Goal: Information Seeking & Learning: Learn about a topic

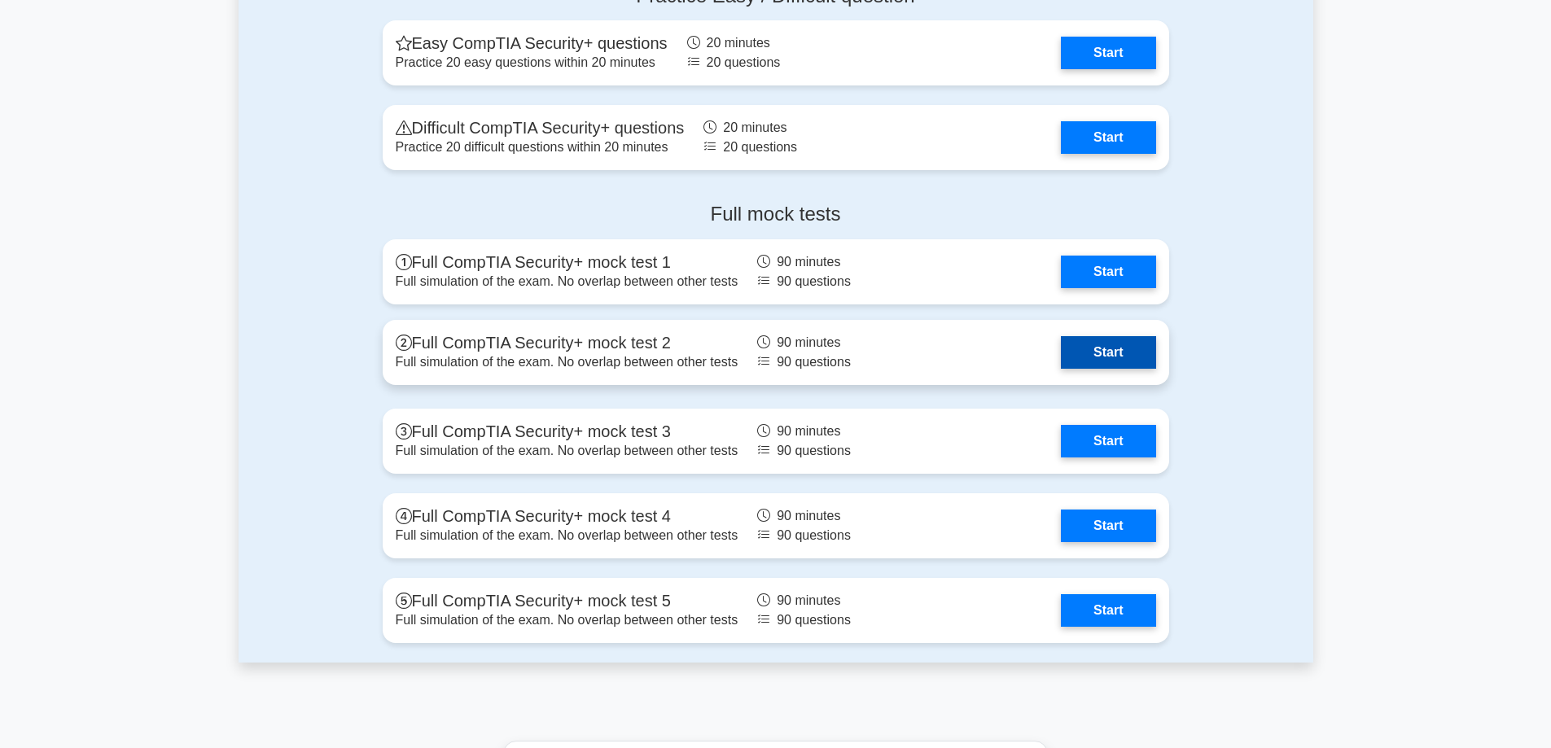
scroll to position [3256, 0]
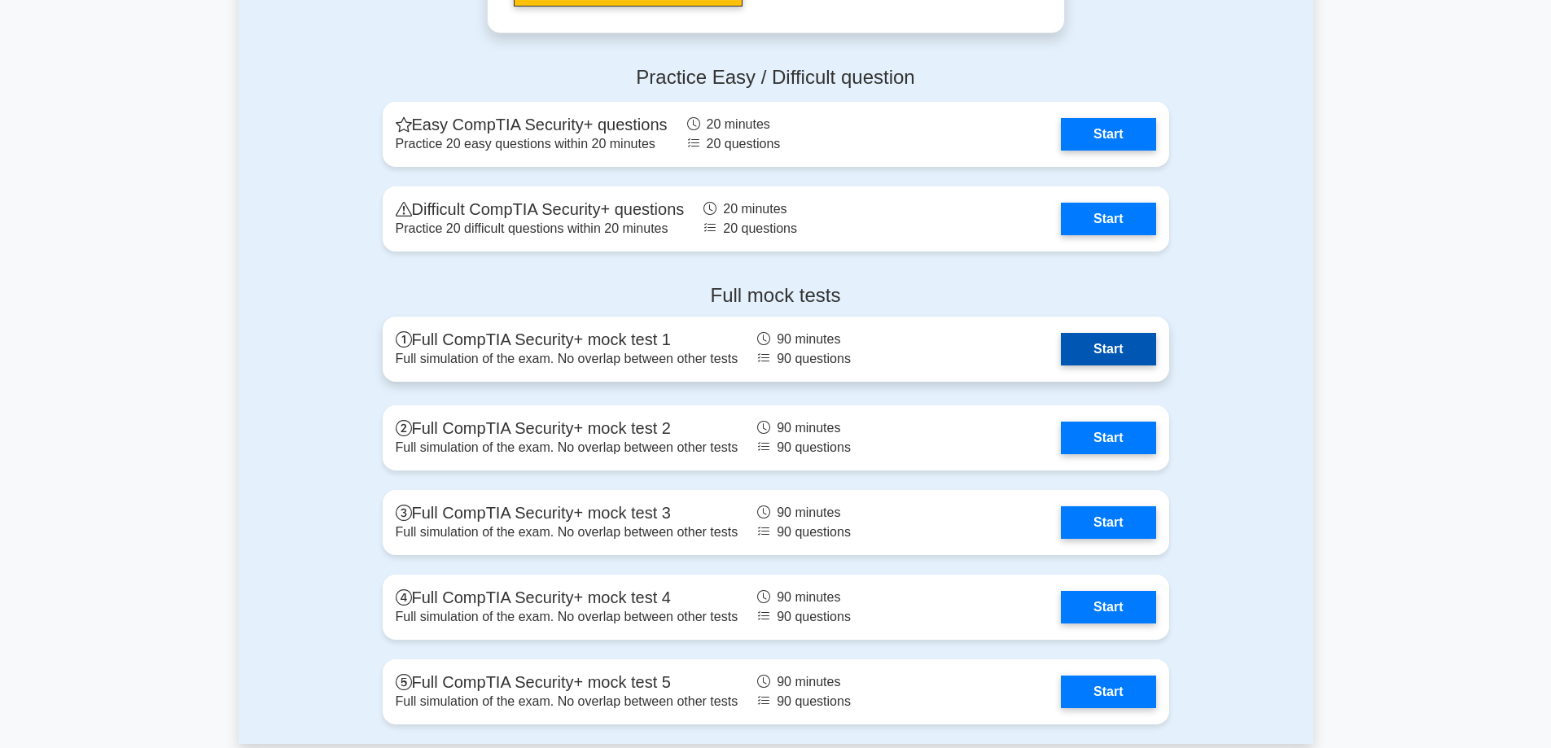
click at [1098, 349] on link "Start" at bounding box center [1108, 349] width 94 height 33
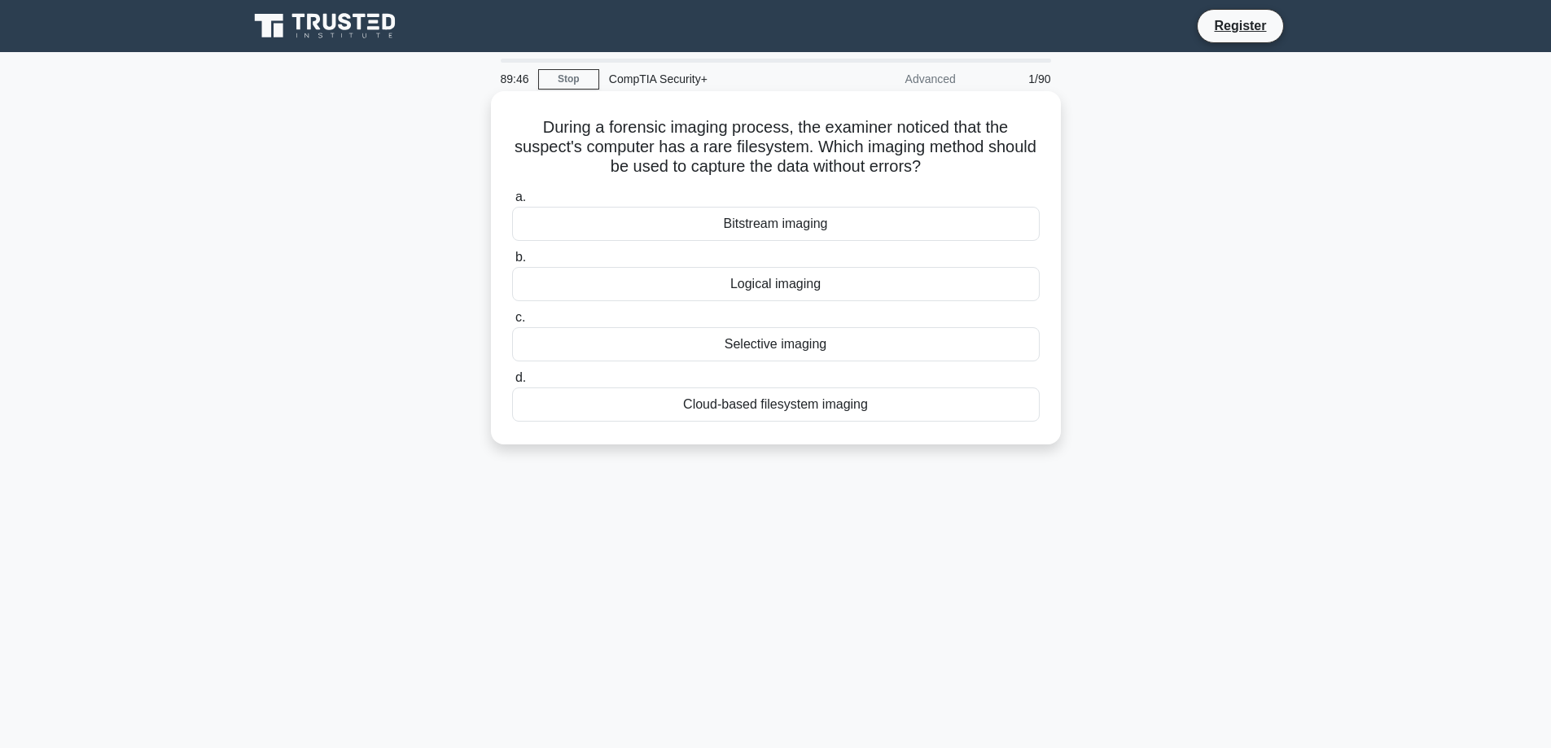
click at [802, 350] on div "Selective imaging" at bounding box center [776, 344] width 528 height 34
click at [512, 323] on input "c. Selective imaging" at bounding box center [512, 318] width 0 height 11
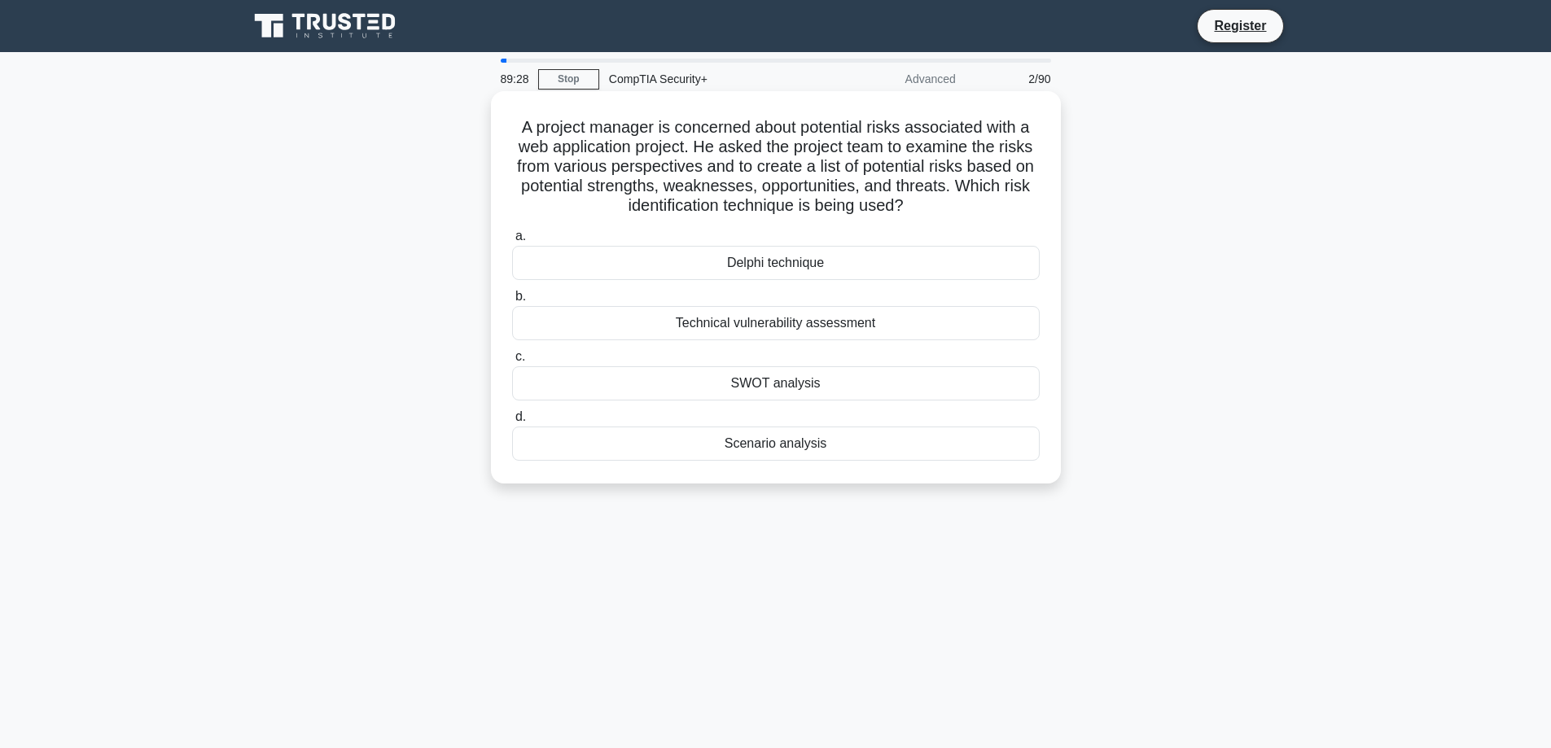
click at [729, 324] on div "Technical vulnerability assessment" at bounding box center [776, 323] width 528 height 34
click at [512, 302] on input "b. Technical vulnerability assessment" at bounding box center [512, 296] width 0 height 11
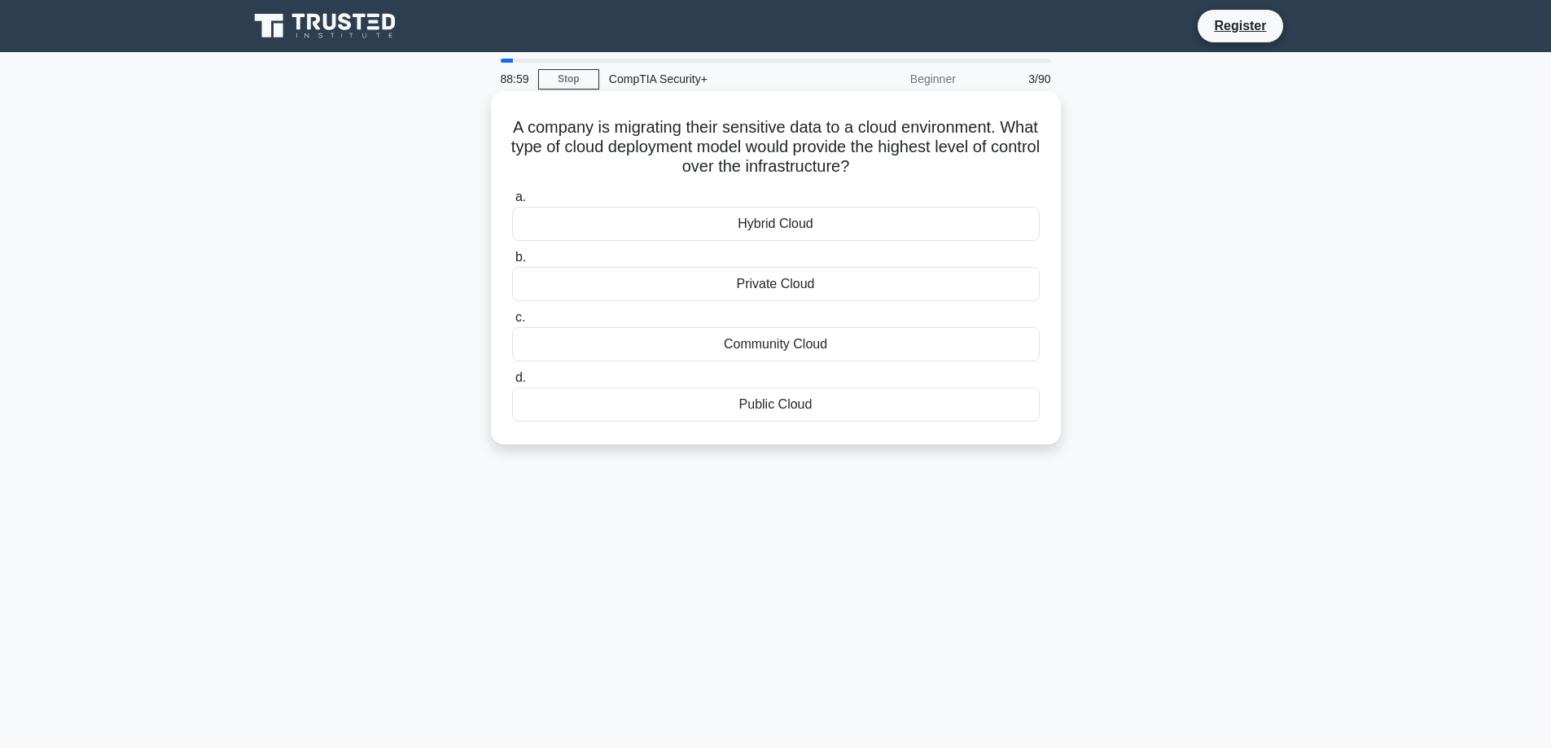
click at [895, 217] on div "Hybrid Cloud" at bounding box center [776, 224] width 528 height 34
click at [512, 203] on input "a. Hybrid Cloud" at bounding box center [512, 197] width 0 height 11
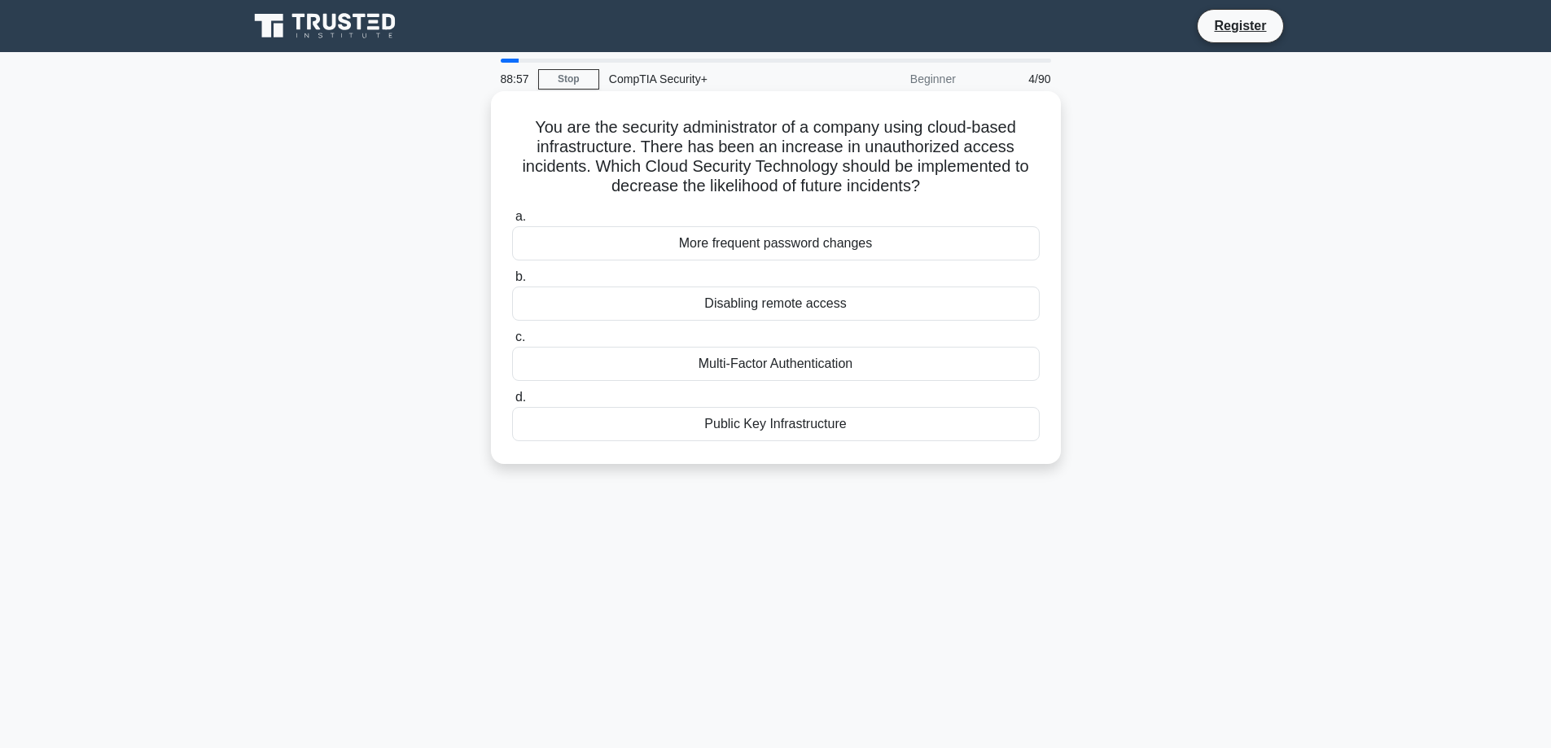
click at [877, 247] on div "More frequent password changes" at bounding box center [776, 243] width 528 height 34
click at [512, 222] on input "a. More frequent password changes" at bounding box center [512, 217] width 0 height 11
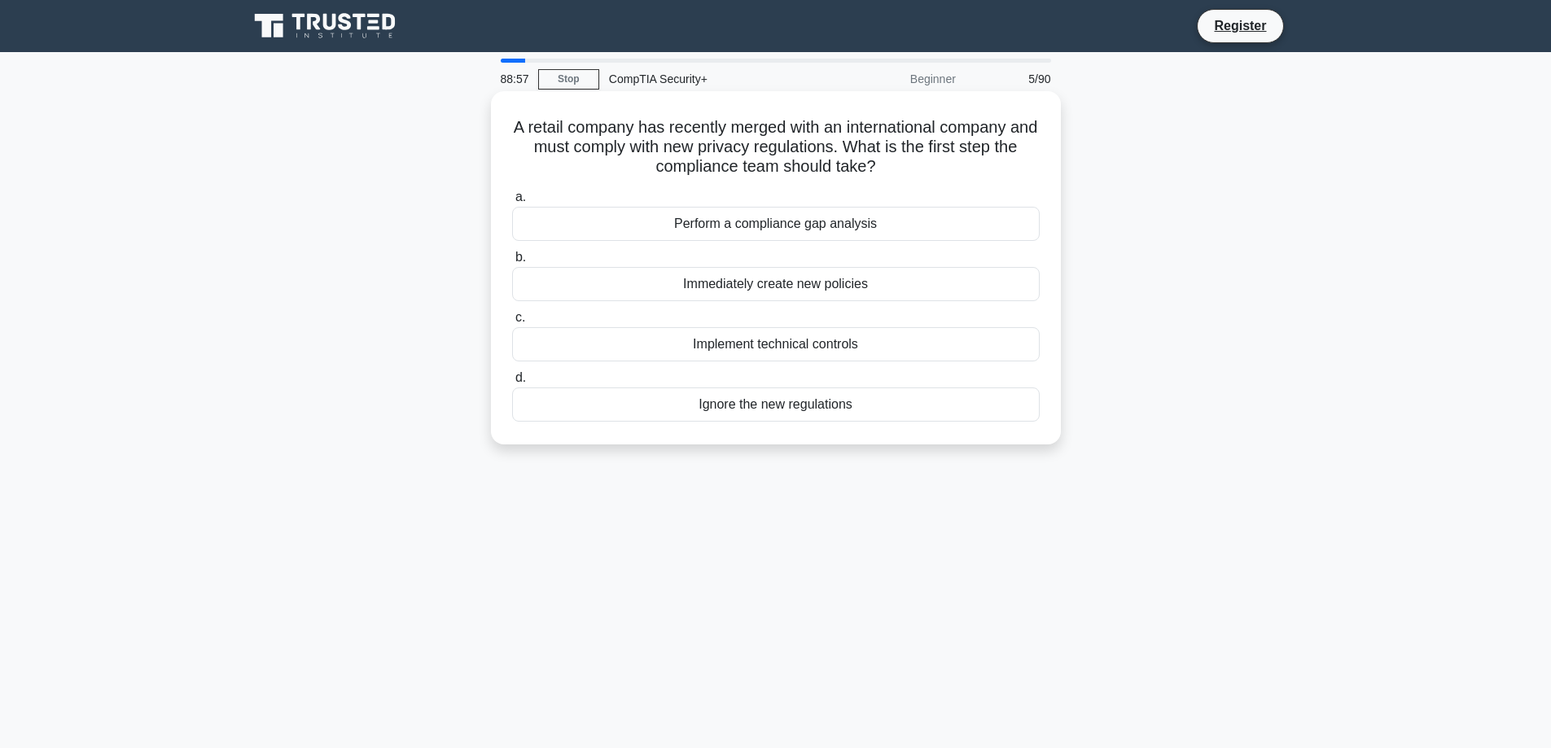
click at [870, 257] on label "b. Immediately create new policies" at bounding box center [776, 274] width 528 height 54
click at [512, 257] on input "b. Immediately create new policies" at bounding box center [512, 257] width 0 height 11
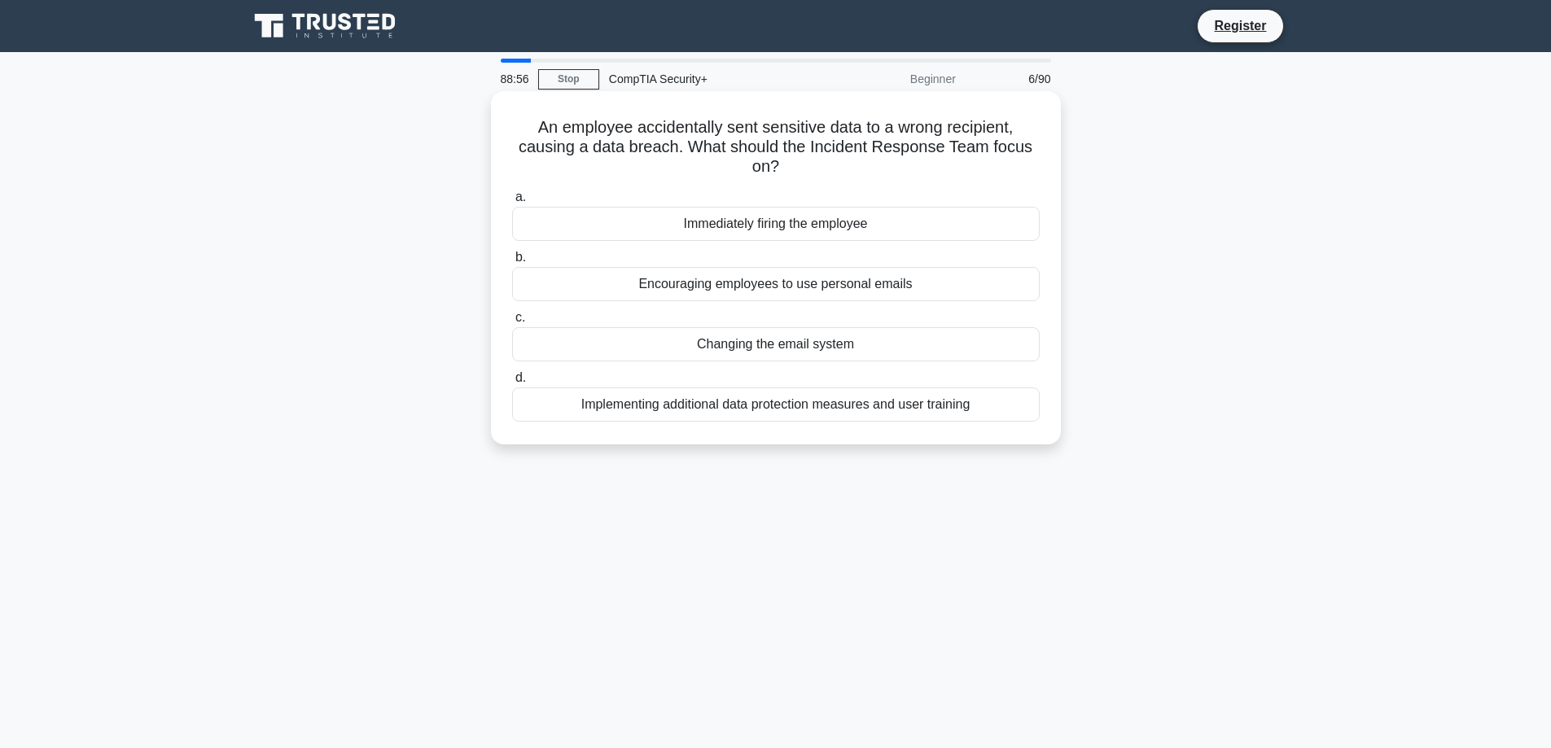
click at [863, 283] on div "Encouraging employees to use personal emails" at bounding box center [776, 284] width 528 height 34
click at [512, 263] on input "b. Encouraging employees to use personal emails" at bounding box center [512, 257] width 0 height 11
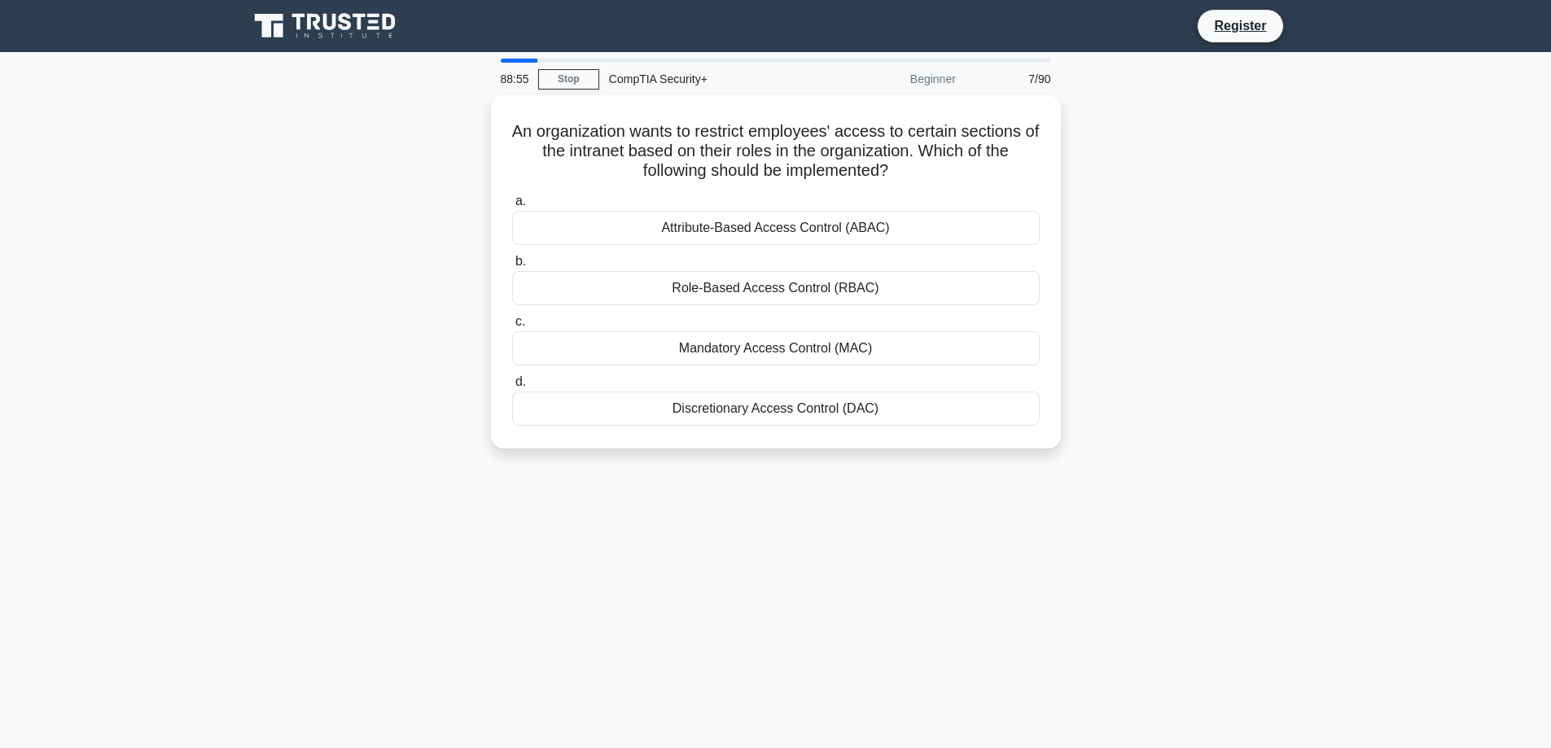
click at [863, 283] on div "Role-Based Access Control (RBAC)" at bounding box center [776, 288] width 528 height 34
click at [512, 267] on input "b. Role-Based Access Control (RBAC)" at bounding box center [512, 261] width 0 height 11
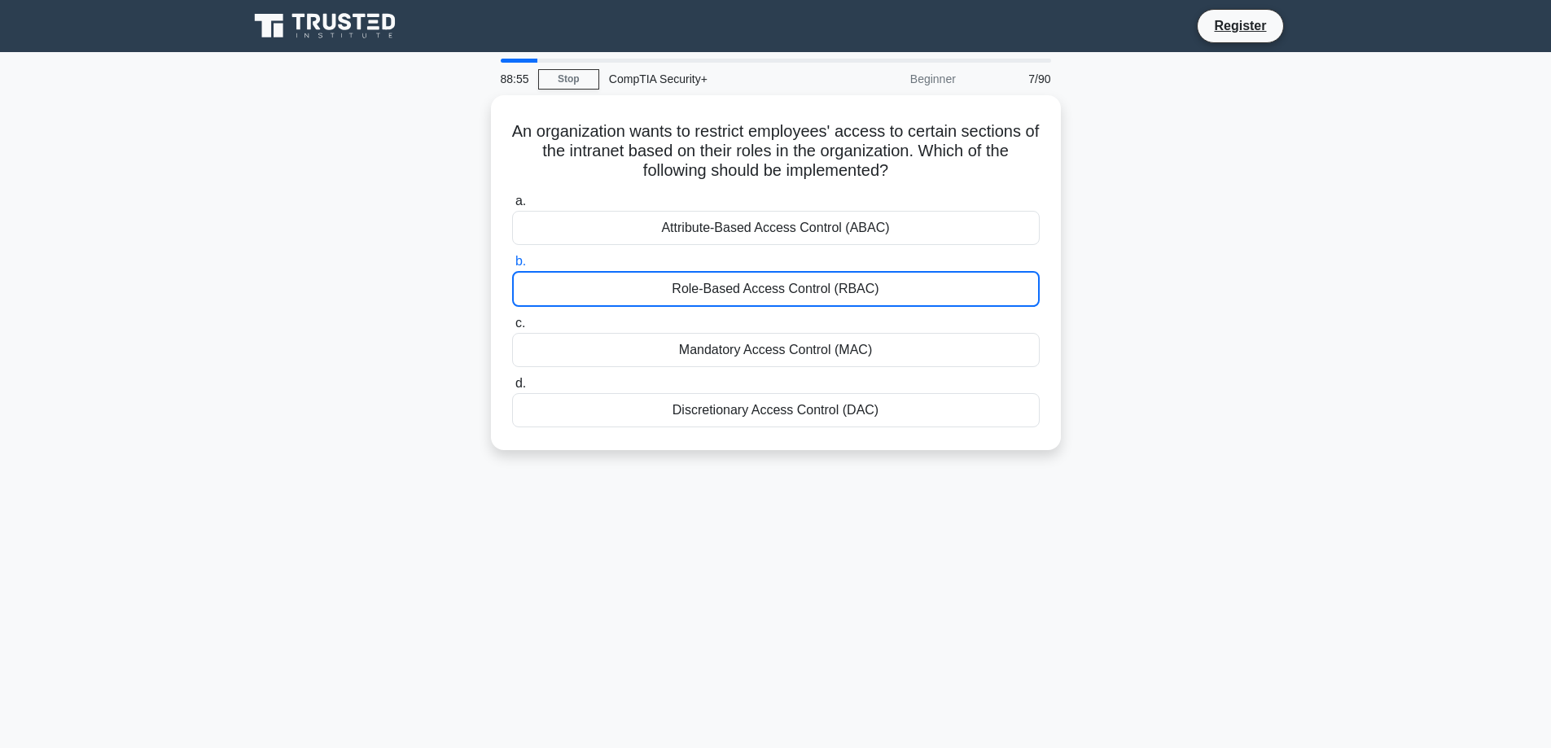
click at [863, 283] on div "Role-Based Access Control (RBAC)" at bounding box center [776, 289] width 528 height 36
click at [512, 267] on input "b. Role-Based Access Control (RBAC)" at bounding box center [512, 261] width 0 height 11
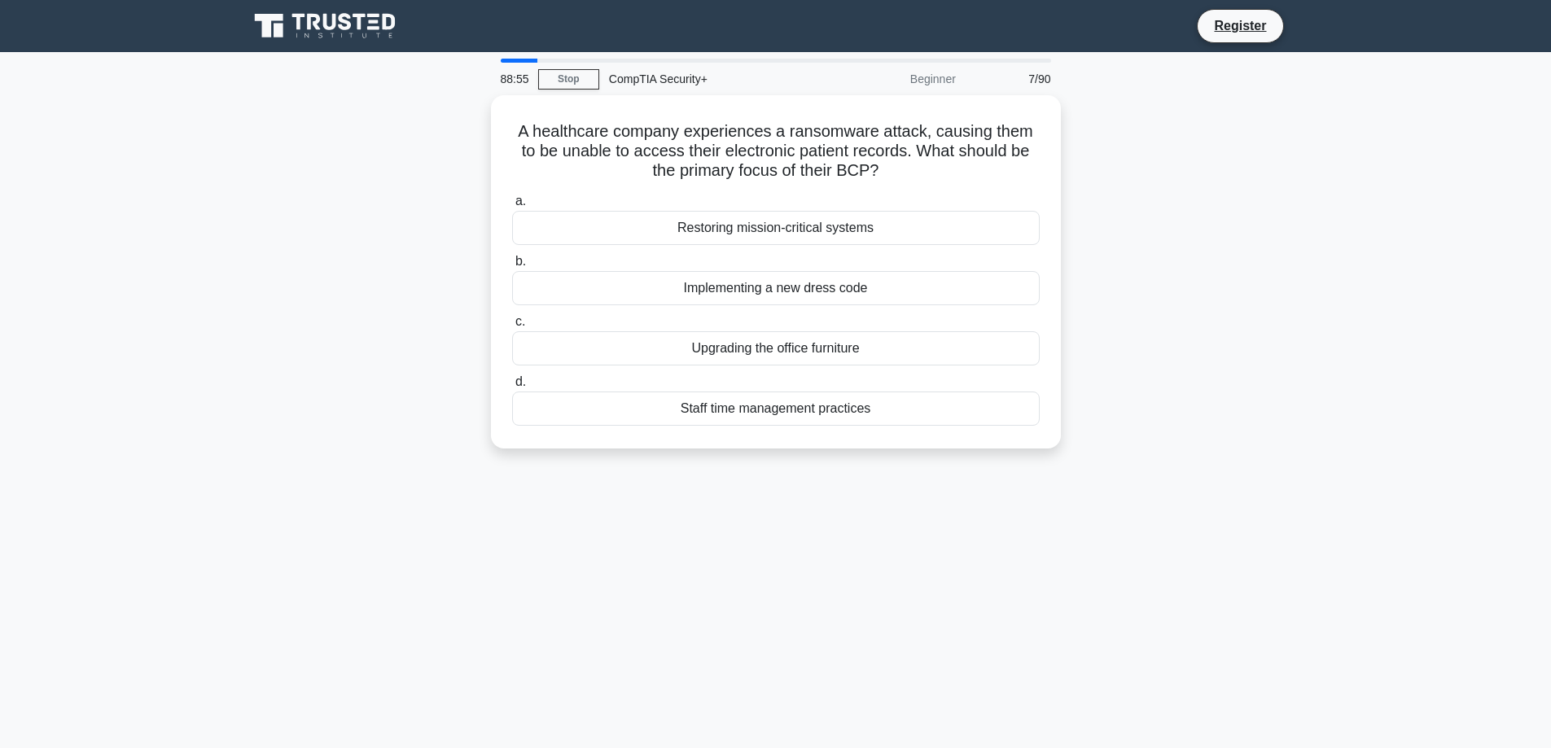
click at [863, 283] on div "Implementing a new dress code" at bounding box center [776, 288] width 528 height 34
click at [512, 267] on input "b. Implementing a new dress code" at bounding box center [512, 261] width 0 height 11
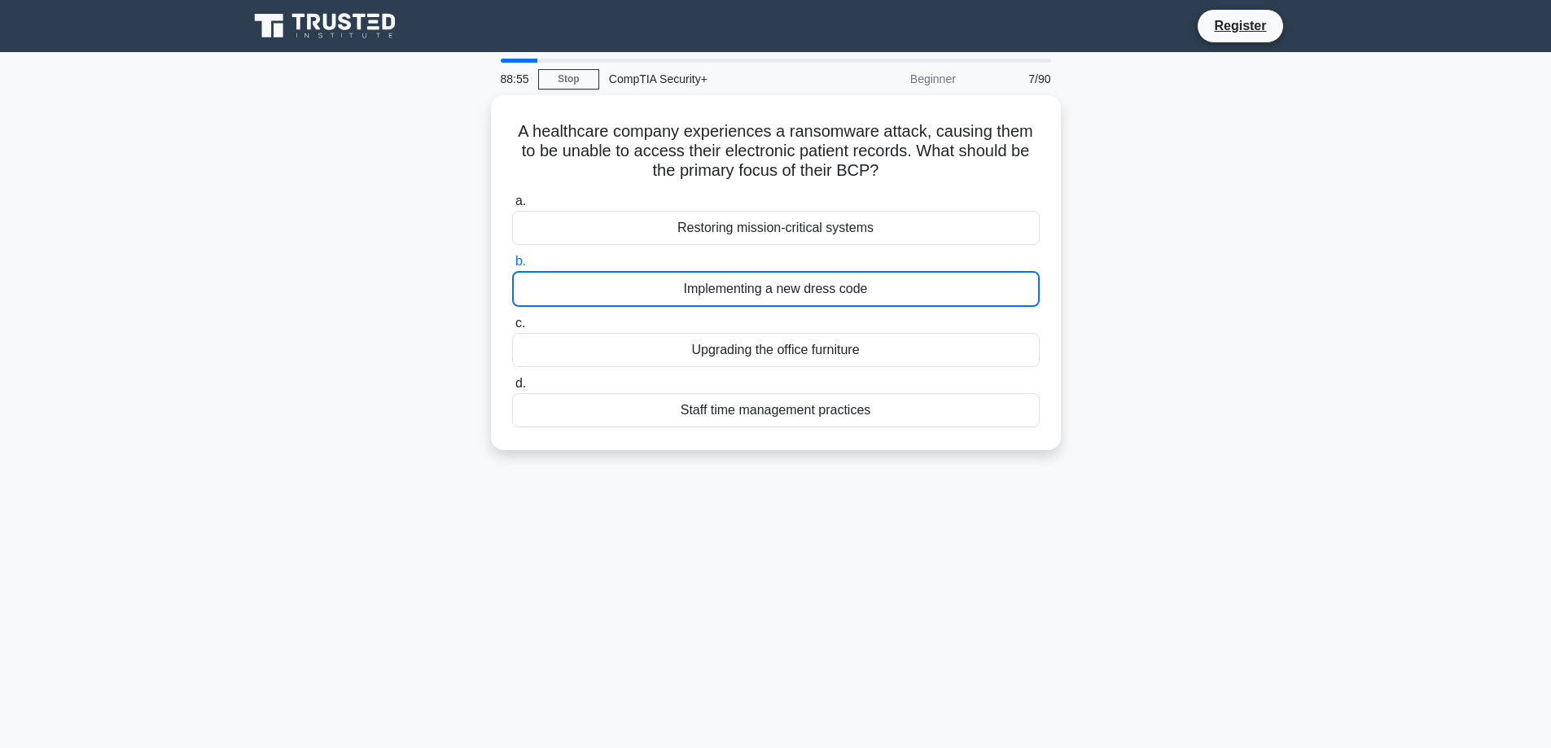
click at [863, 283] on div "Implementing a new dress code" at bounding box center [776, 289] width 528 height 36
click at [512, 267] on input "b. Implementing a new dress code" at bounding box center [512, 261] width 0 height 11
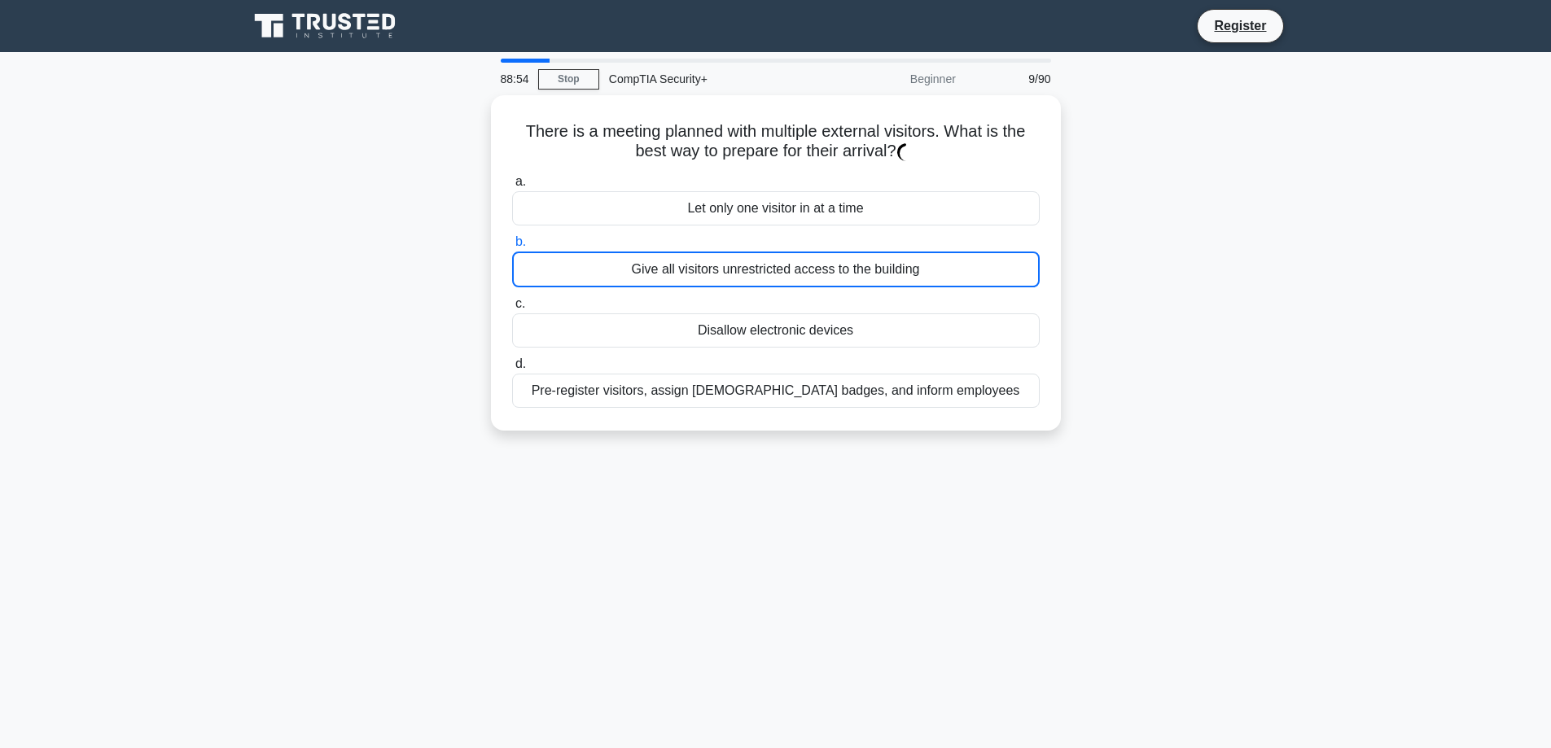
click at [863, 283] on div "Give all visitors unrestricted access to the building" at bounding box center [776, 270] width 528 height 36
click at [512, 247] on input "b. Give all visitors unrestricted access to the building" at bounding box center [512, 242] width 0 height 11
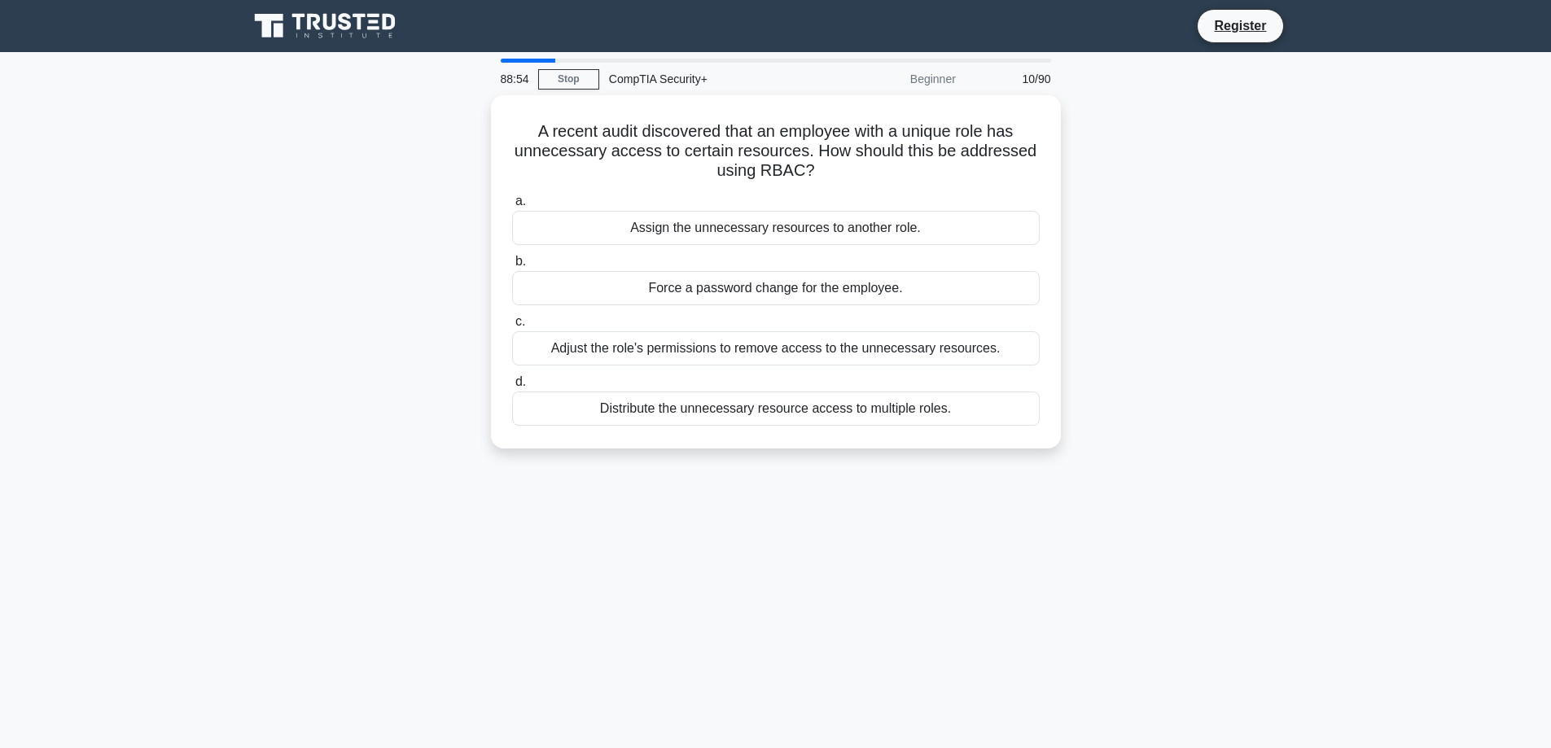
click at [863, 283] on div "Force a password change for the employee." at bounding box center [776, 288] width 528 height 34
click at [512, 267] on input "b. Force a password change for the employee." at bounding box center [512, 261] width 0 height 11
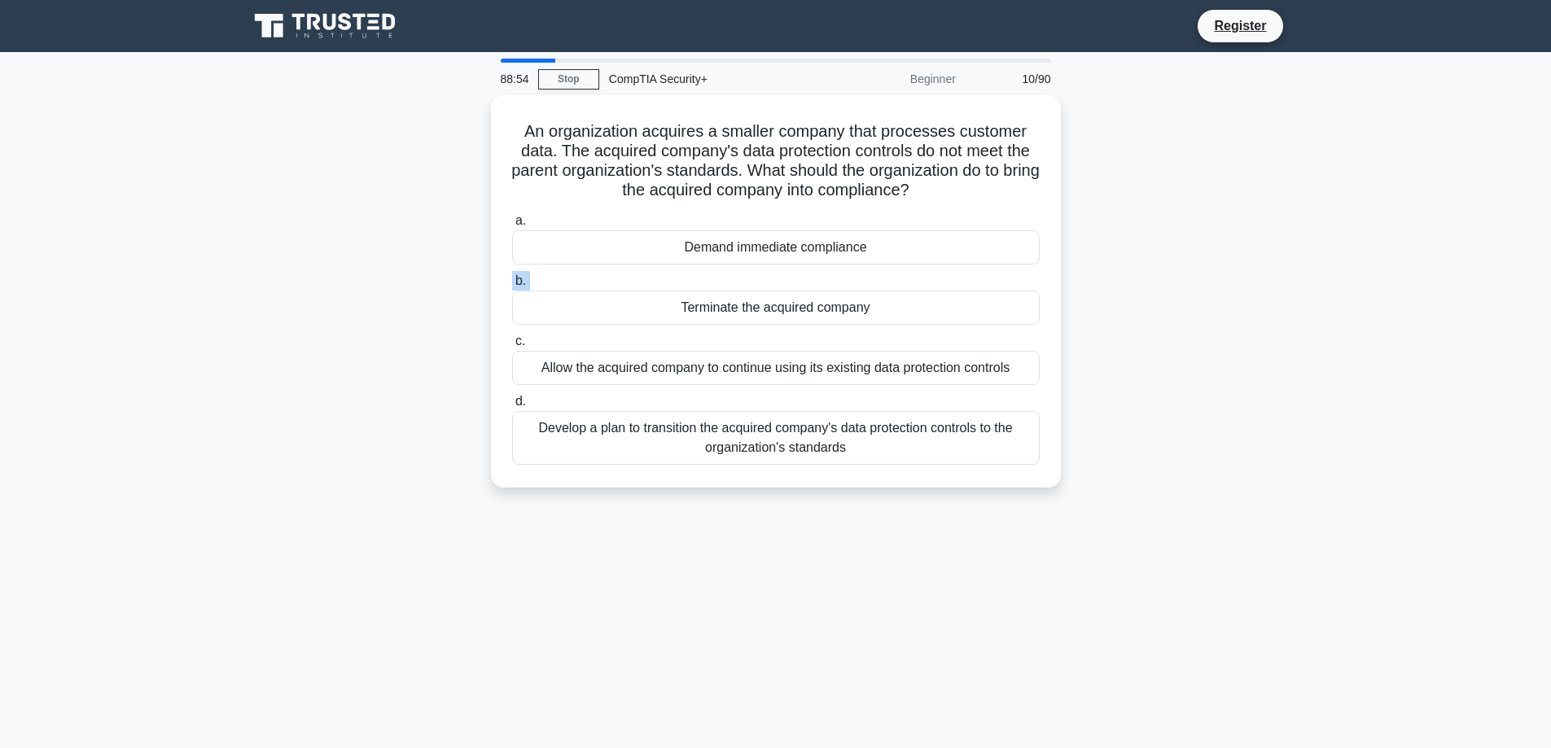
click at [863, 283] on label "b. Terminate the acquired company" at bounding box center [776, 298] width 528 height 54
click at [512, 283] on input "b. Terminate the acquired company" at bounding box center [512, 281] width 0 height 11
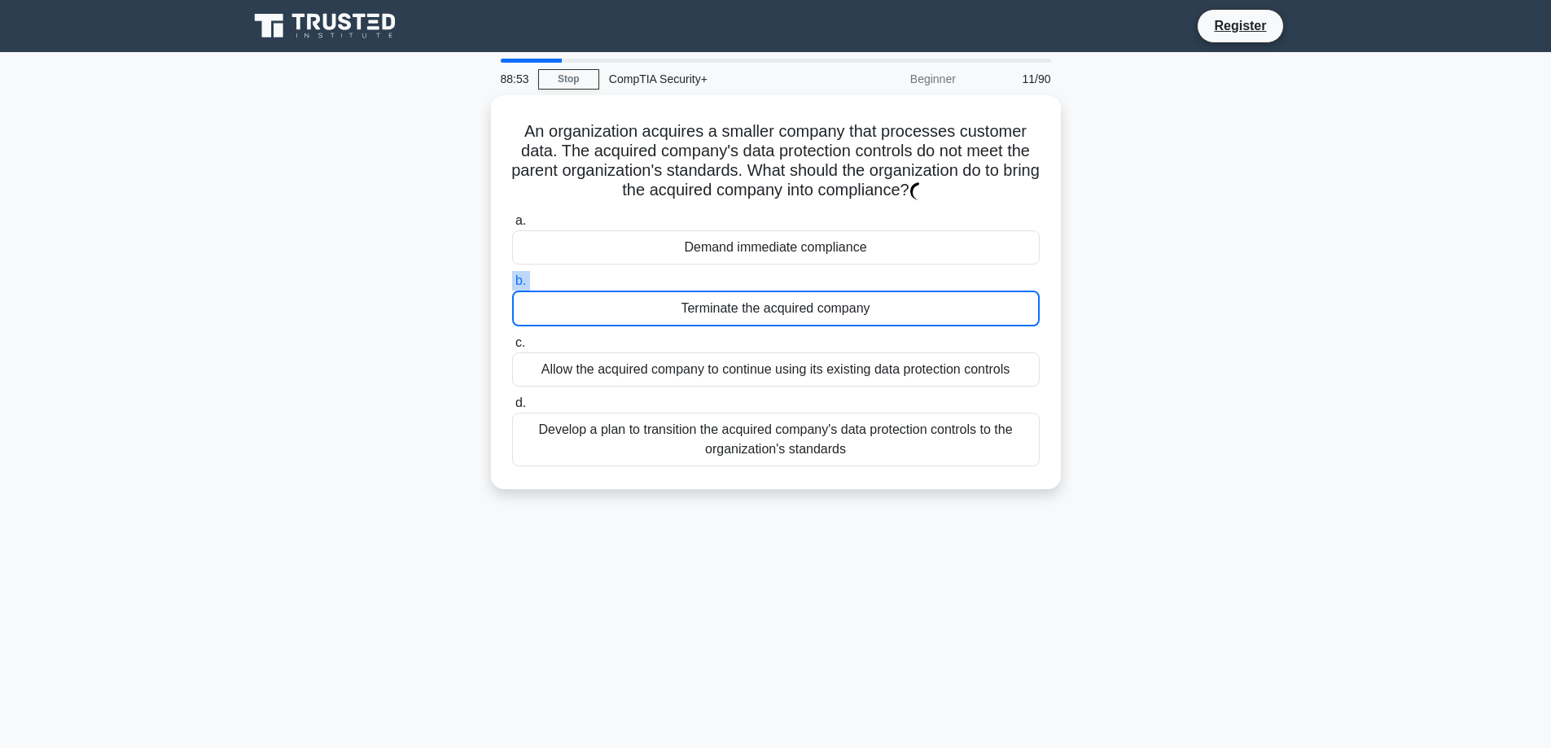
click at [863, 283] on label "b. Terminate the acquired company" at bounding box center [776, 298] width 528 height 55
click at [512, 283] on input "b. Terminate the acquired company" at bounding box center [512, 281] width 0 height 11
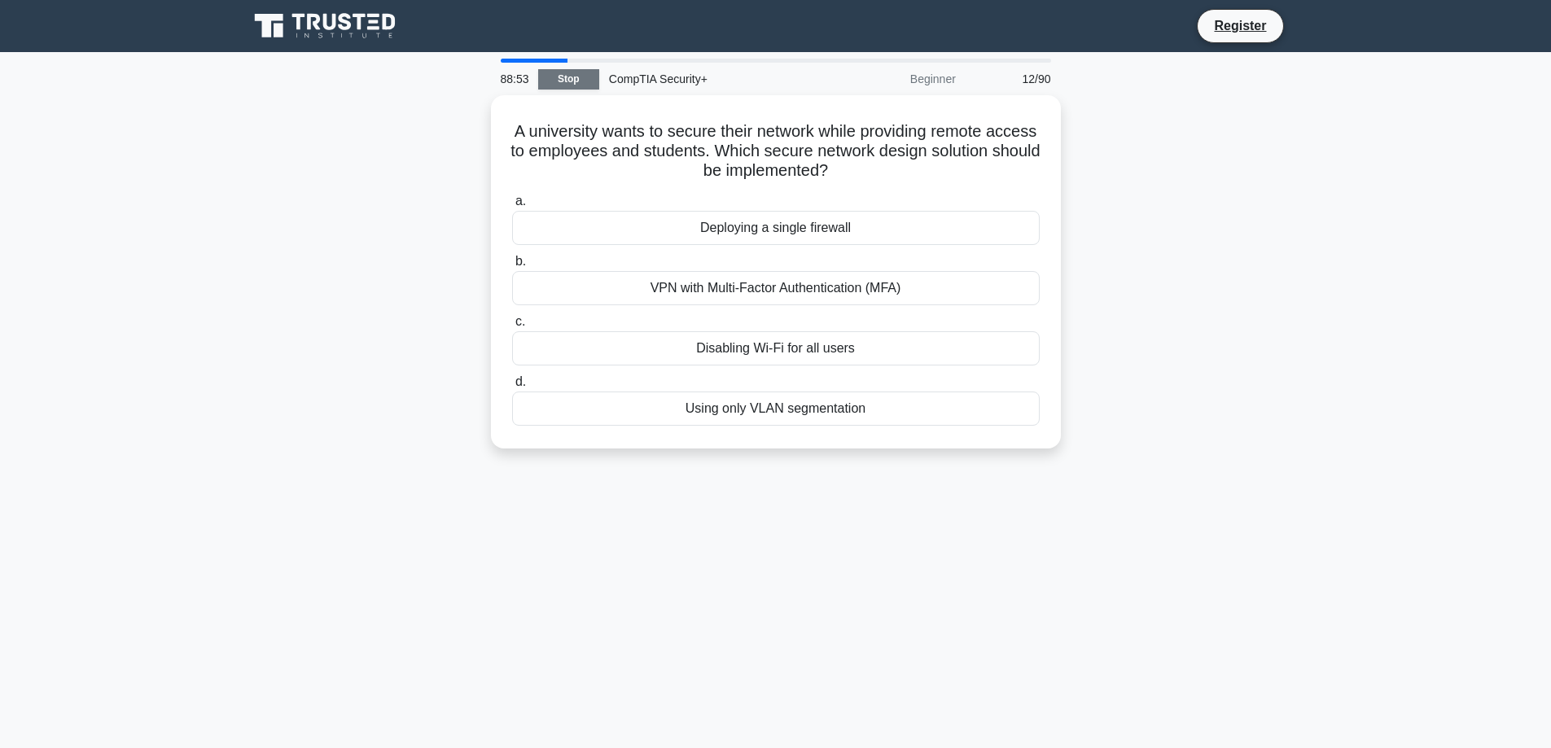
click at [572, 80] on link "Stop" at bounding box center [568, 79] width 61 height 20
